Goal: Task Accomplishment & Management: Manage account settings

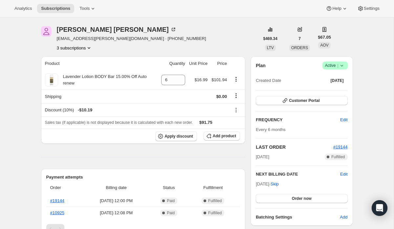
scroll to position [23, 0]
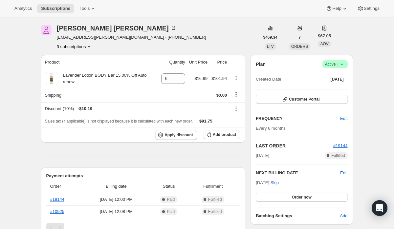
click at [82, 47] on button "3 subscriptions" at bounding box center [75, 46] width 36 height 7
click at [78, 70] on span "11372396614" at bounding box center [65, 70] width 26 height 5
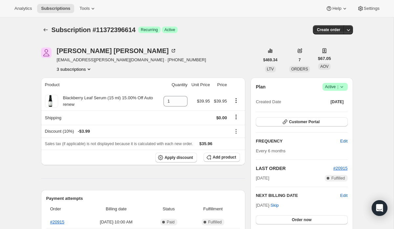
click at [80, 69] on button "3 subscriptions" at bounding box center [75, 69] width 36 height 7
click at [80, 82] on span "11369218118" at bounding box center [75, 81] width 46 height 7
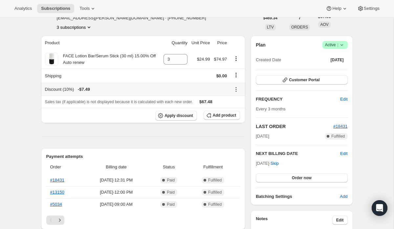
scroll to position [43, 0]
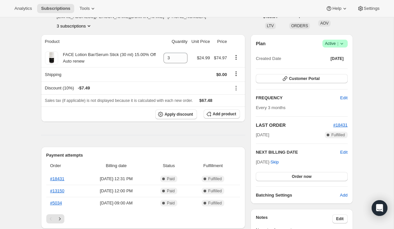
click at [81, 26] on button "3 subscriptions" at bounding box center [75, 26] width 36 height 7
click at [80, 60] on span "11372691526" at bounding box center [75, 60] width 46 height 7
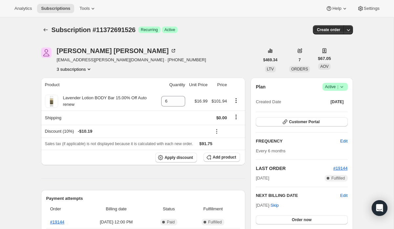
click at [80, 71] on button "3 subscriptions" at bounding box center [75, 69] width 36 height 7
click at [80, 91] on span "11372396614" at bounding box center [75, 93] width 46 height 7
click at [81, 70] on button "3 subscriptions" at bounding box center [75, 69] width 36 height 7
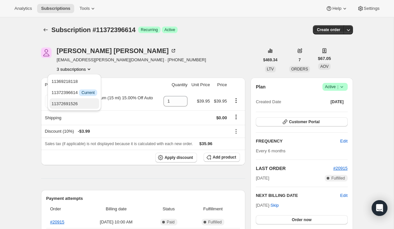
click at [81, 103] on span "11372691526" at bounding box center [75, 104] width 46 height 7
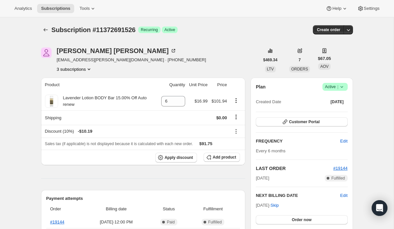
click at [70, 69] on button "3 subscriptions" at bounding box center [75, 69] width 36 height 7
click at [73, 81] on span "11369218118" at bounding box center [65, 81] width 26 height 5
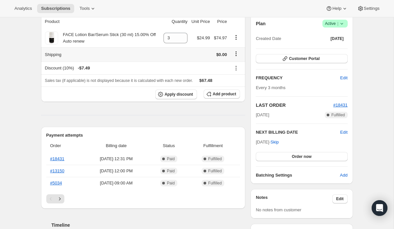
scroll to position [64, 0]
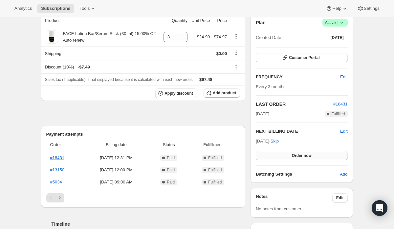
click at [304, 156] on span "Order now" at bounding box center [302, 155] width 20 height 5
click at [304, 156] on span "Click to confirm" at bounding box center [301, 155] width 30 height 5
